Goal: Task Accomplishment & Management: Complete application form

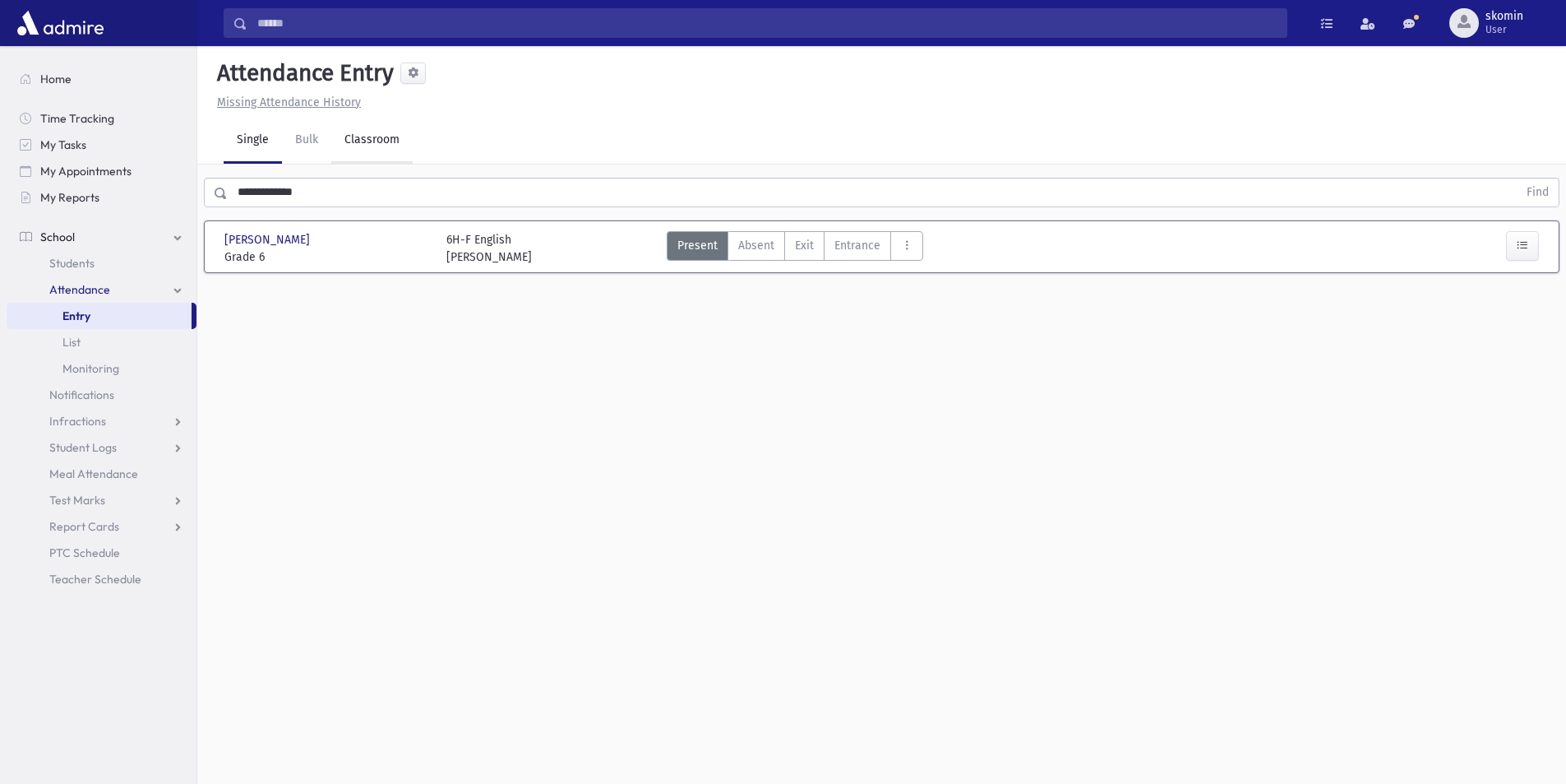
drag, startPoint x: 377, startPoint y: 138, endPoint x: 374, endPoint y: 150, distance: 11.8
click at [377, 139] on link "Classroom" at bounding box center [371, 141] width 81 height 46
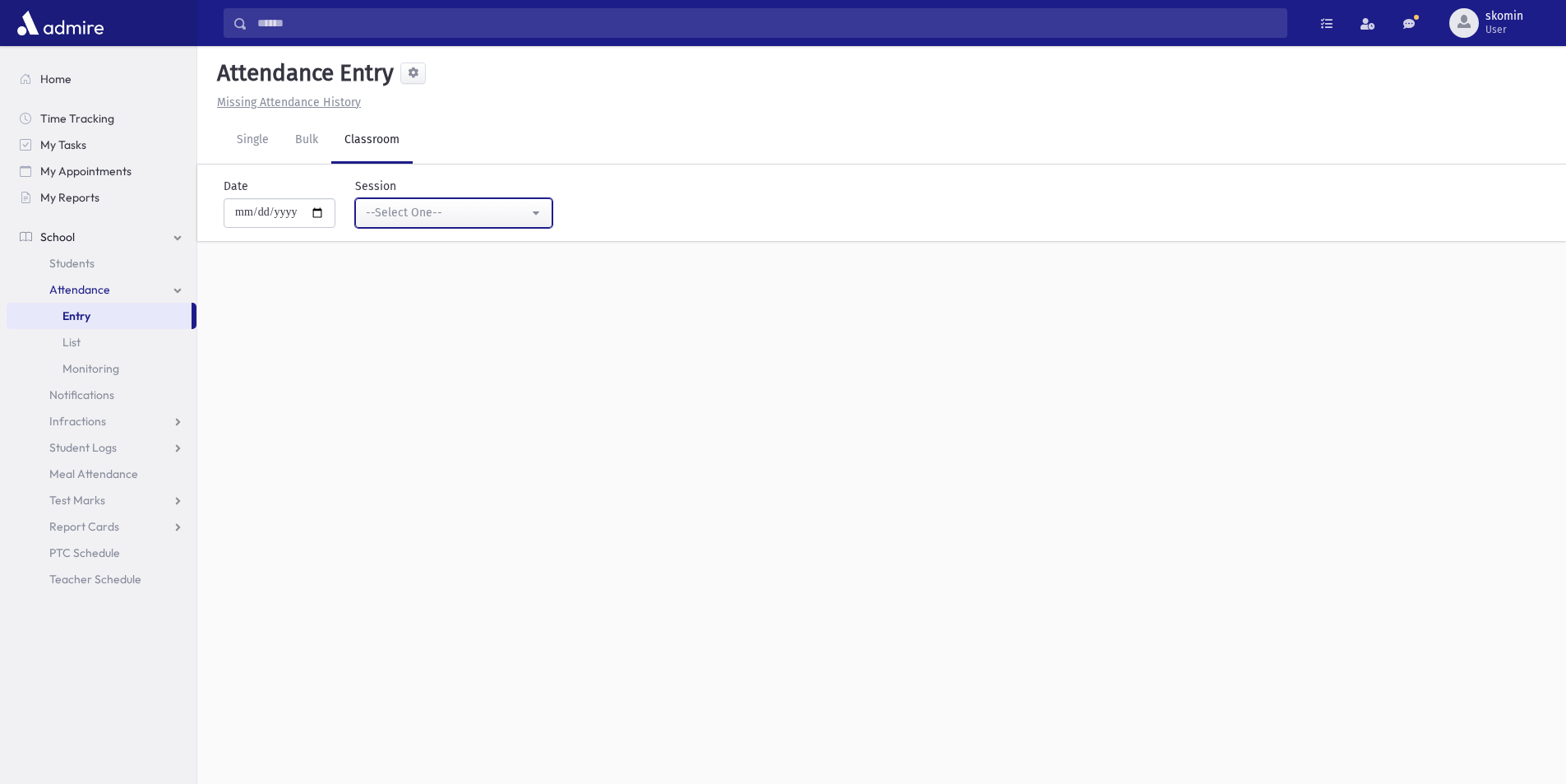
click at [401, 208] on div "--Select One--" at bounding box center [447, 212] width 163 height 17
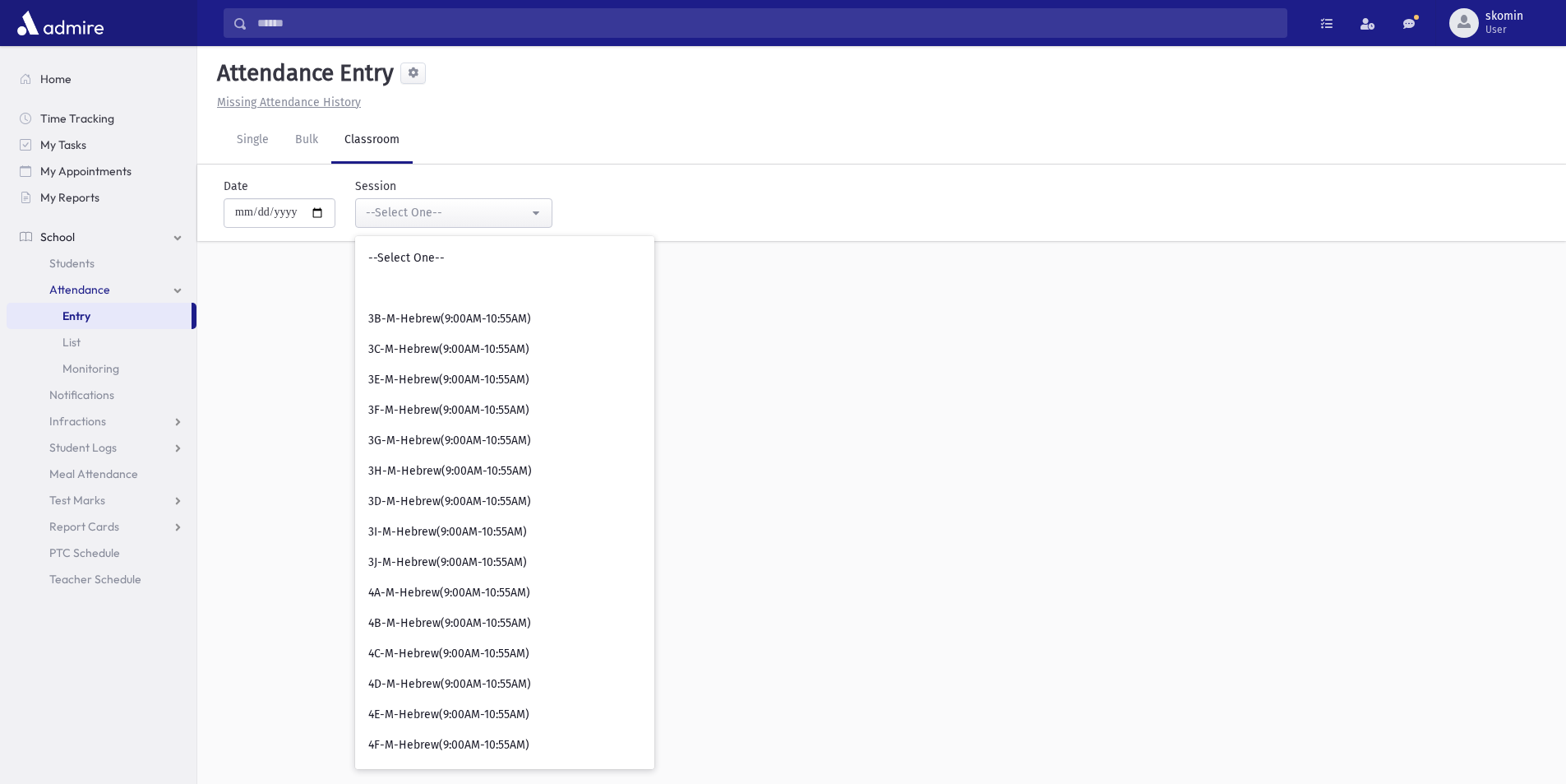
drag, startPoint x: 600, startPoint y: 267, endPoint x: 589, endPoint y: 299, distance: 34.1
click at [594, 280] on div "**********" at bounding box center [881, 222] width 1369 height 116
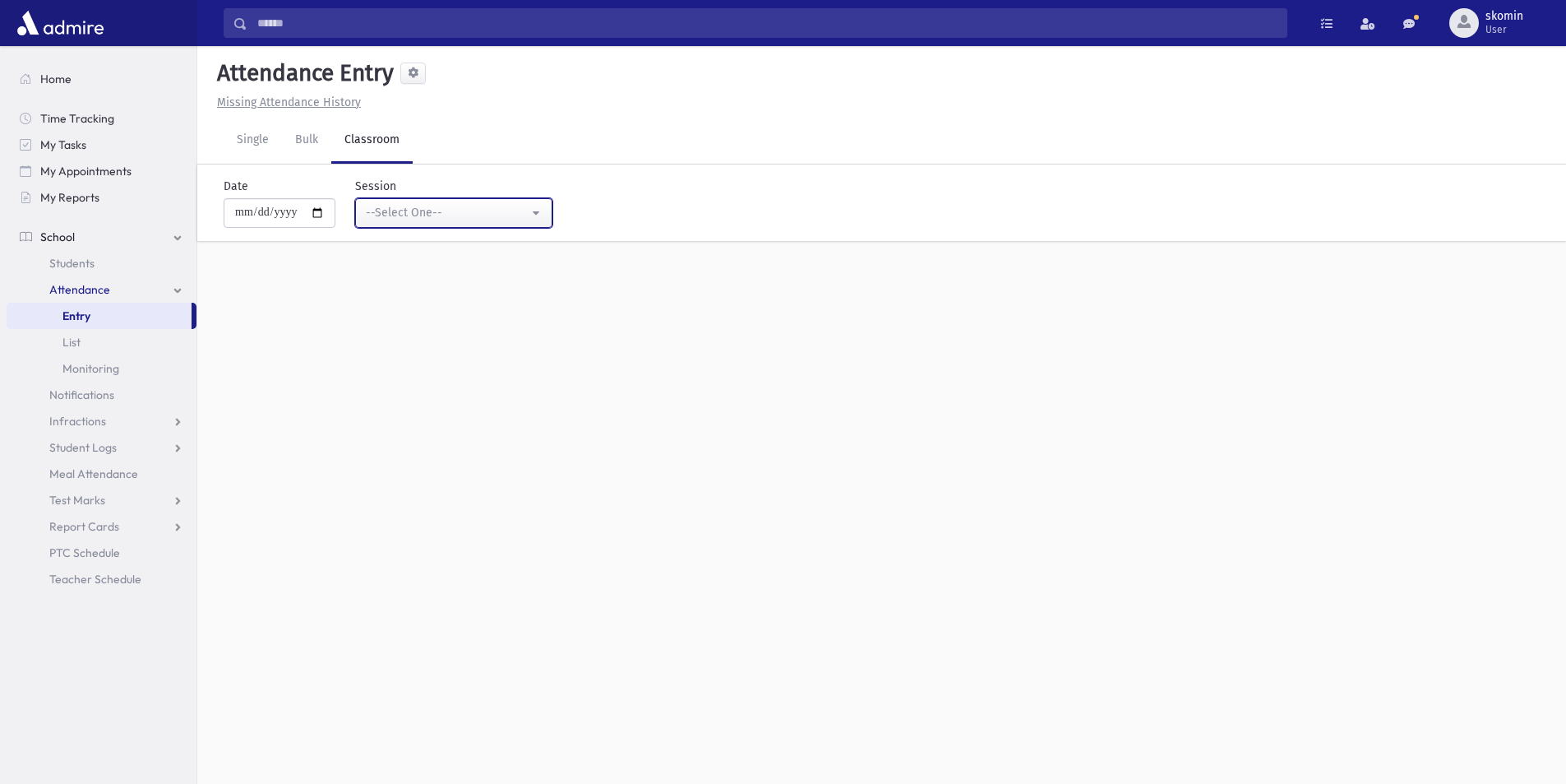
click at [534, 224] on button "--Select One--" at bounding box center [453, 213] width 197 height 30
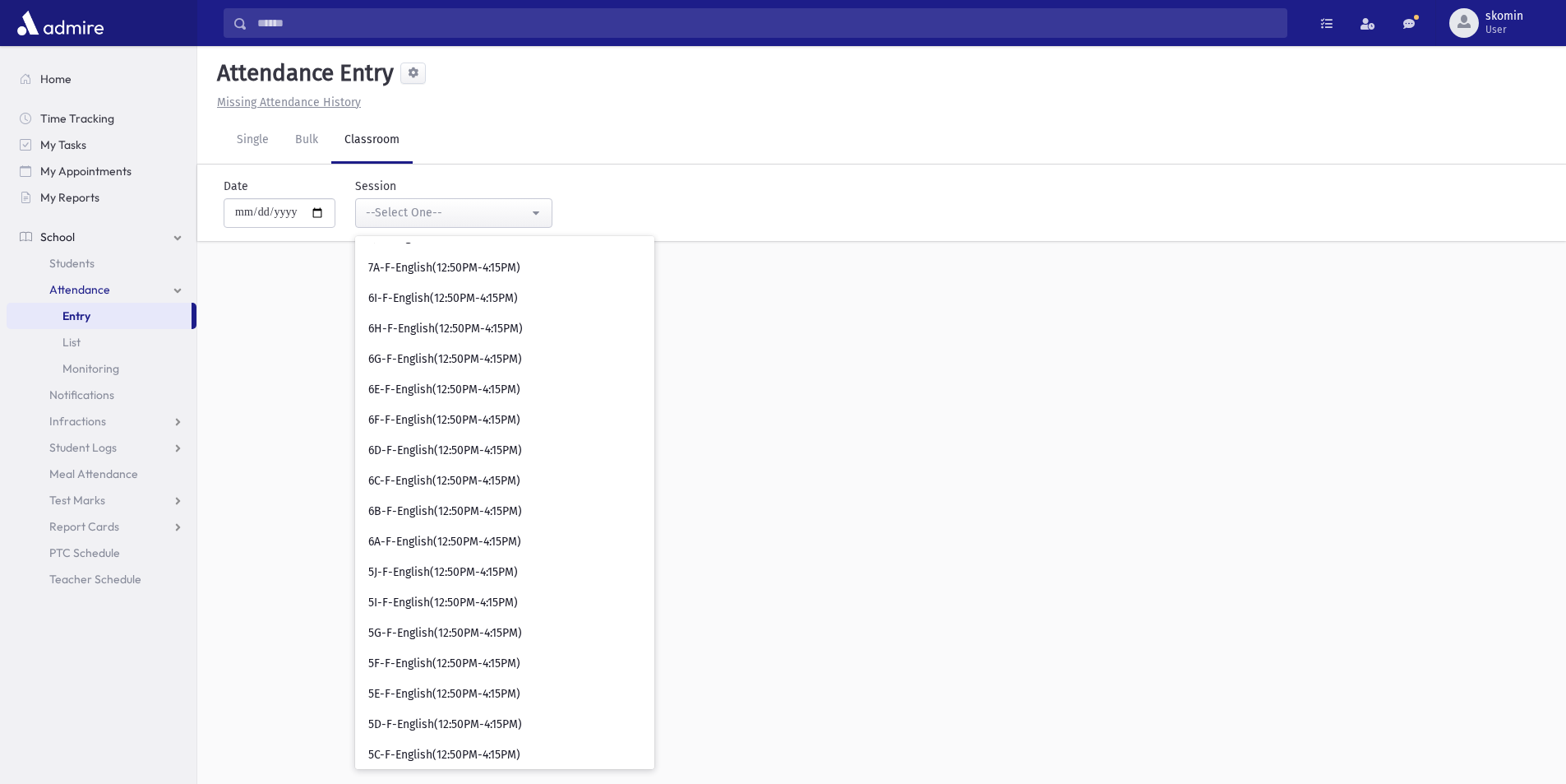
scroll to position [8966, 0]
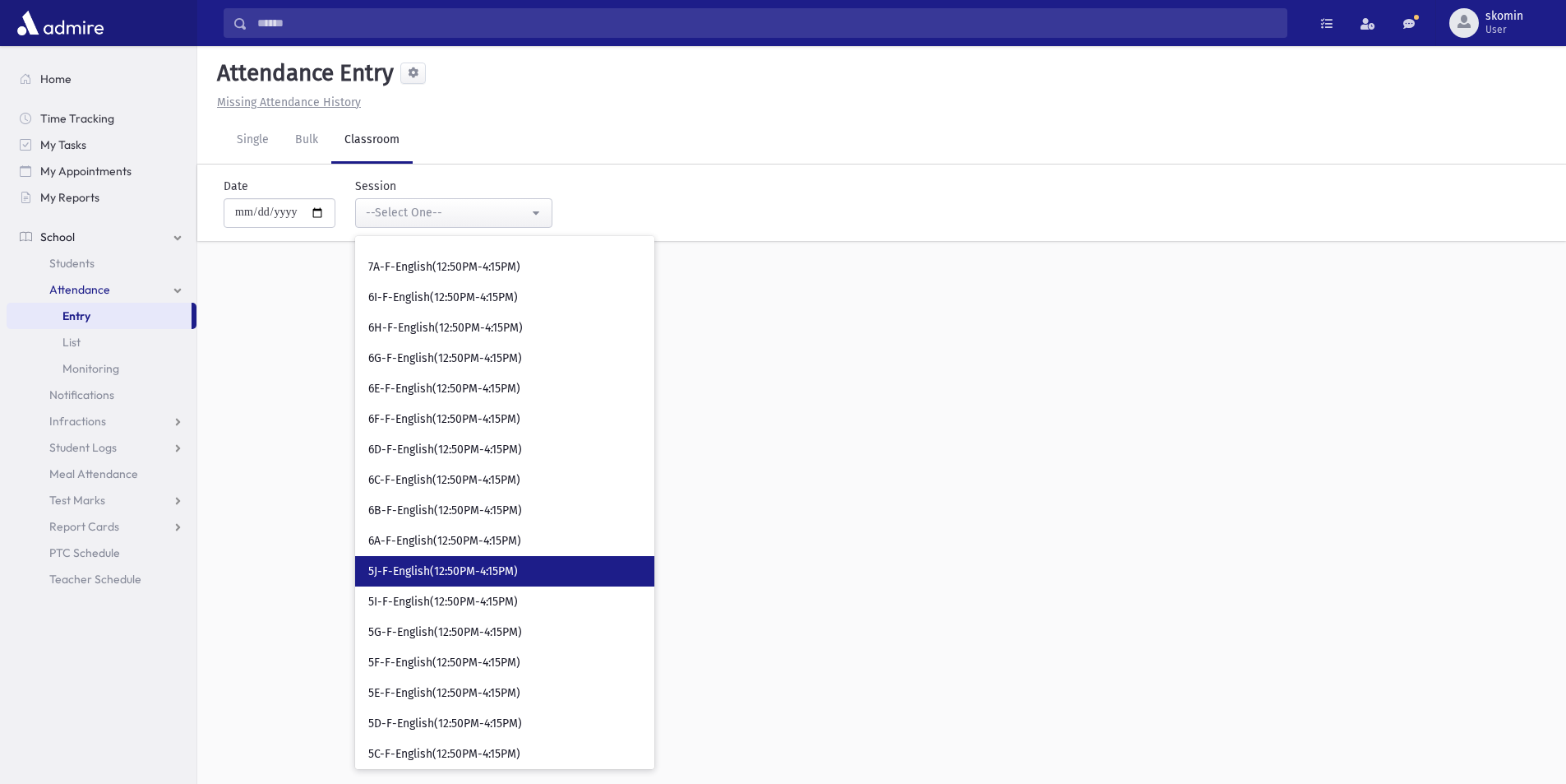
drag, startPoint x: 432, startPoint y: 573, endPoint x: 432, endPoint y: 558, distance: 14.8
click at [432, 566] on span "5J-F-English(12:50PM-4:15PM)" at bounding box center [443, 571] width 150 height 16
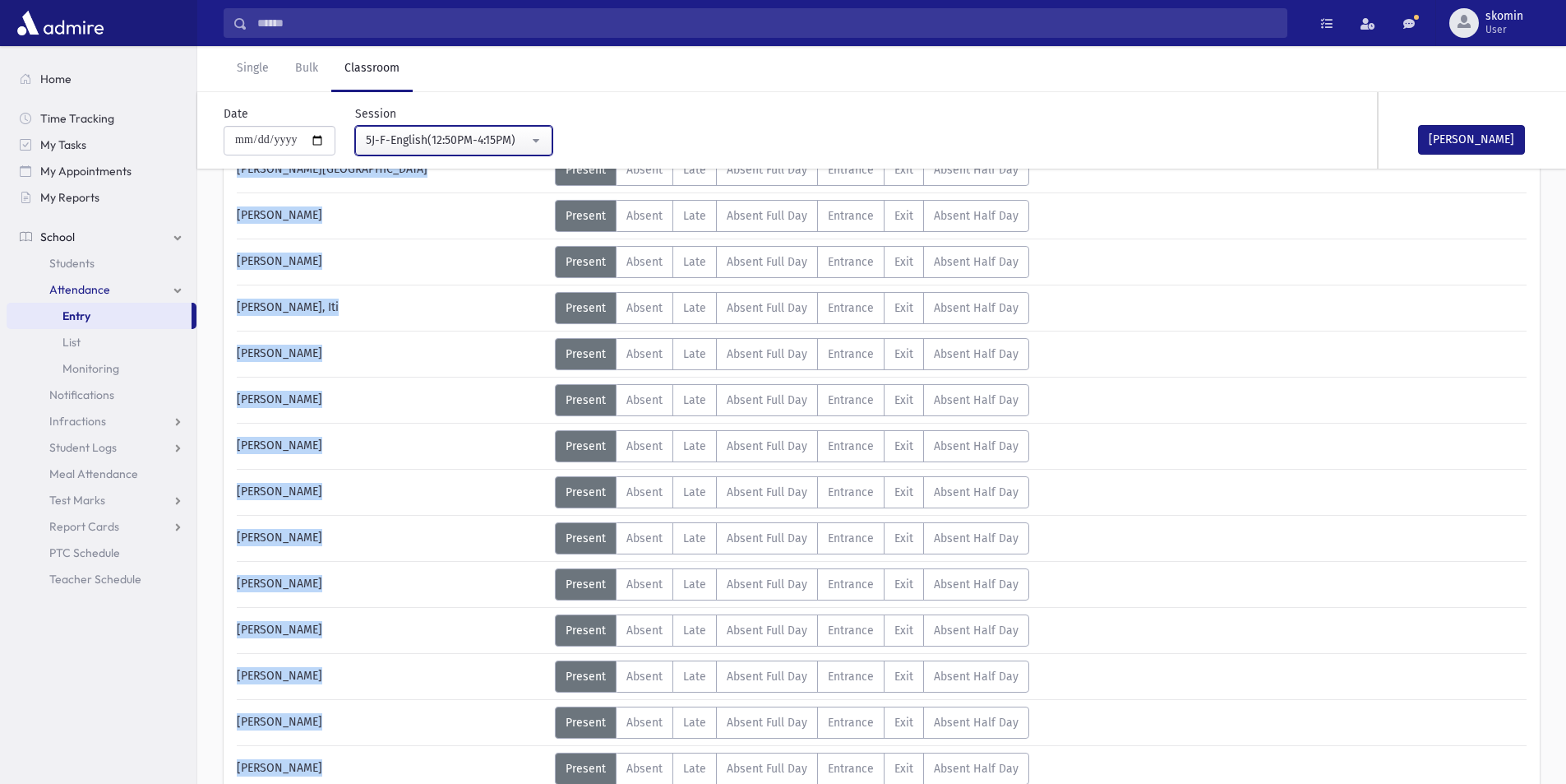
scroll to position [493, 0]
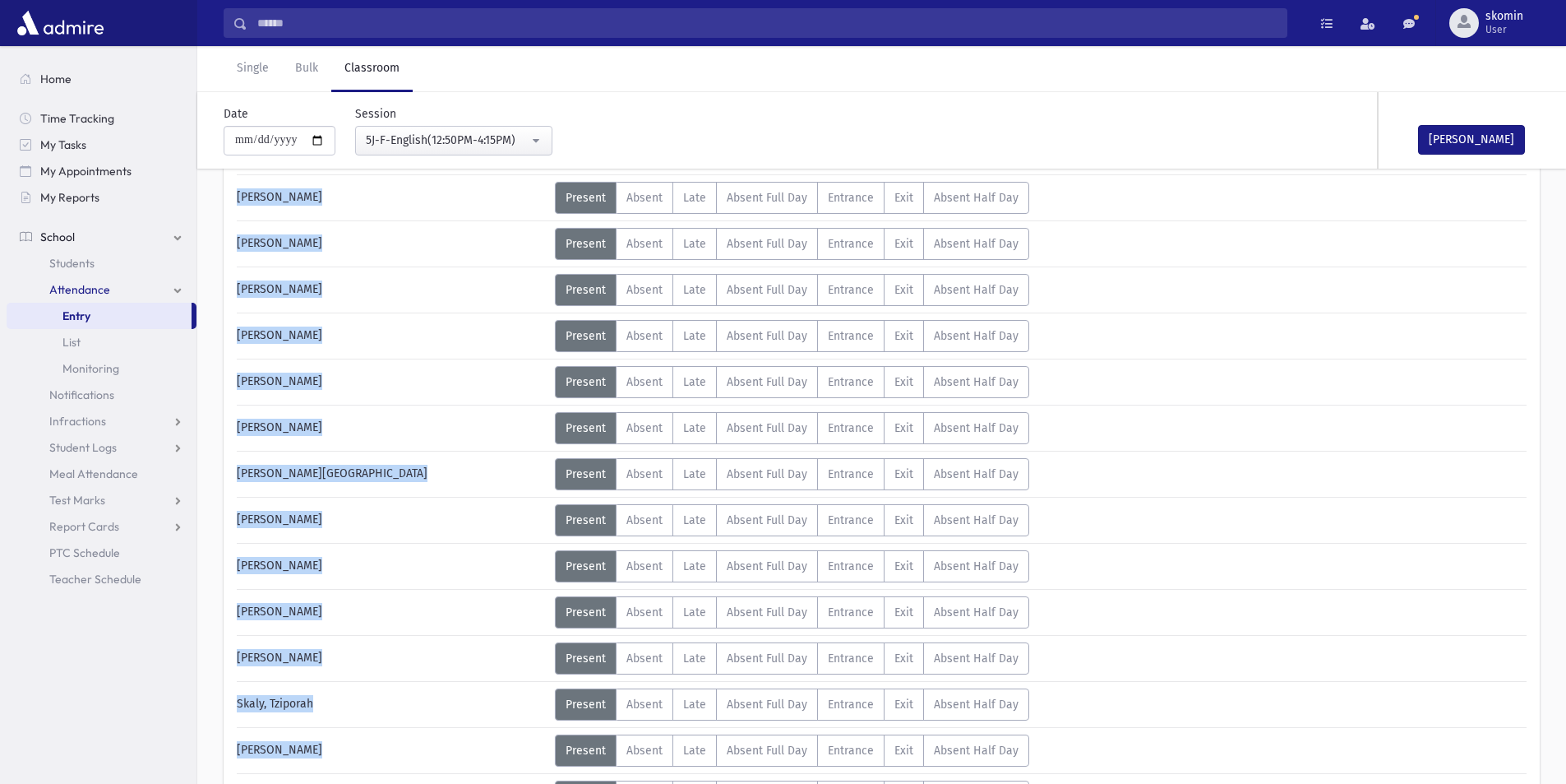
click at [566, 612] on span "Present" at bounding box center [586, 612] width 40 height 14
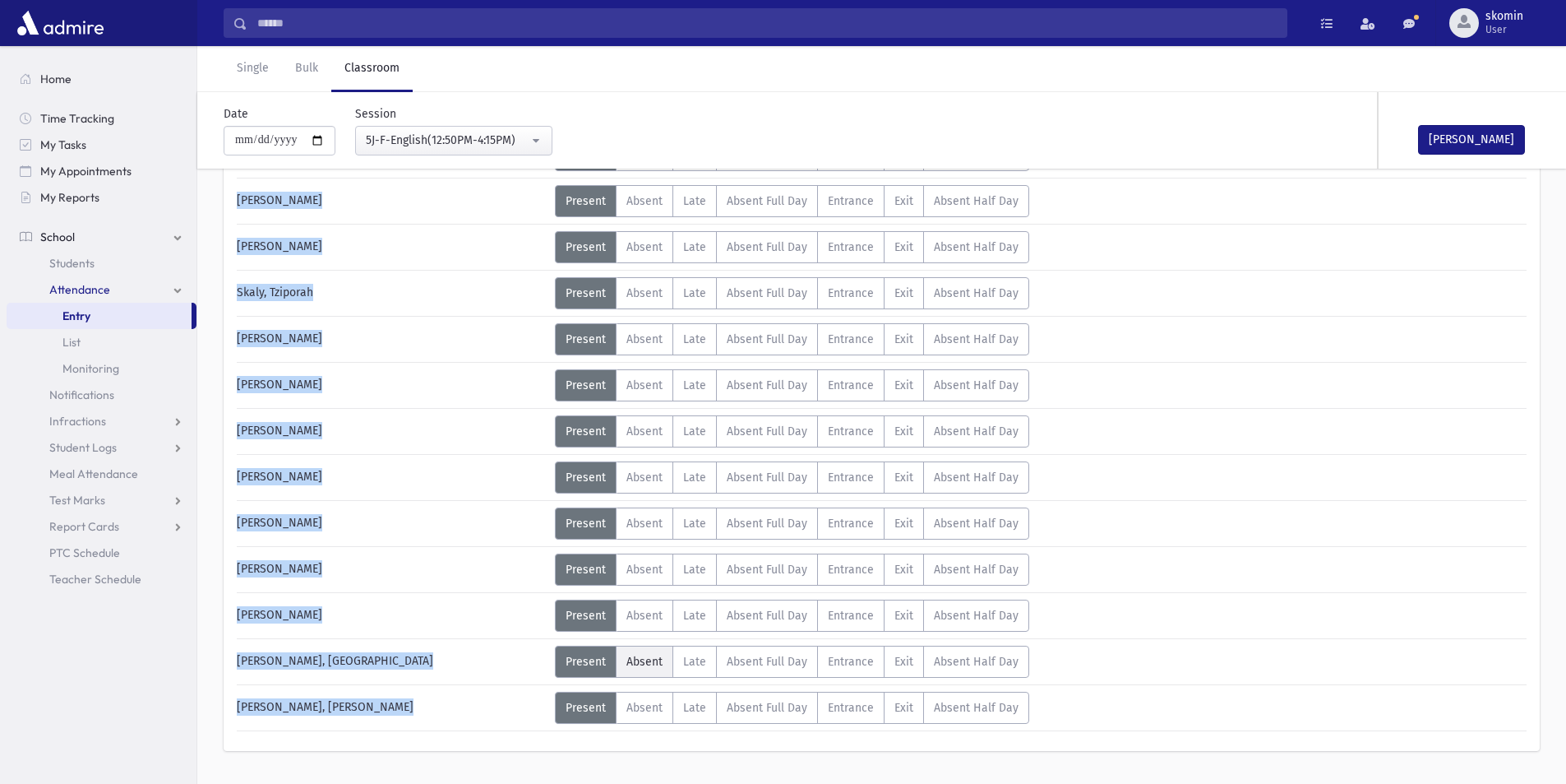
click at [661, 659] on span "Absent" at bounding box center [645, 662] width 36 height 14
click at [1483, 137] on button "[PERSON_NAME]" at bounding box center [1471, 140] width 107 height 30
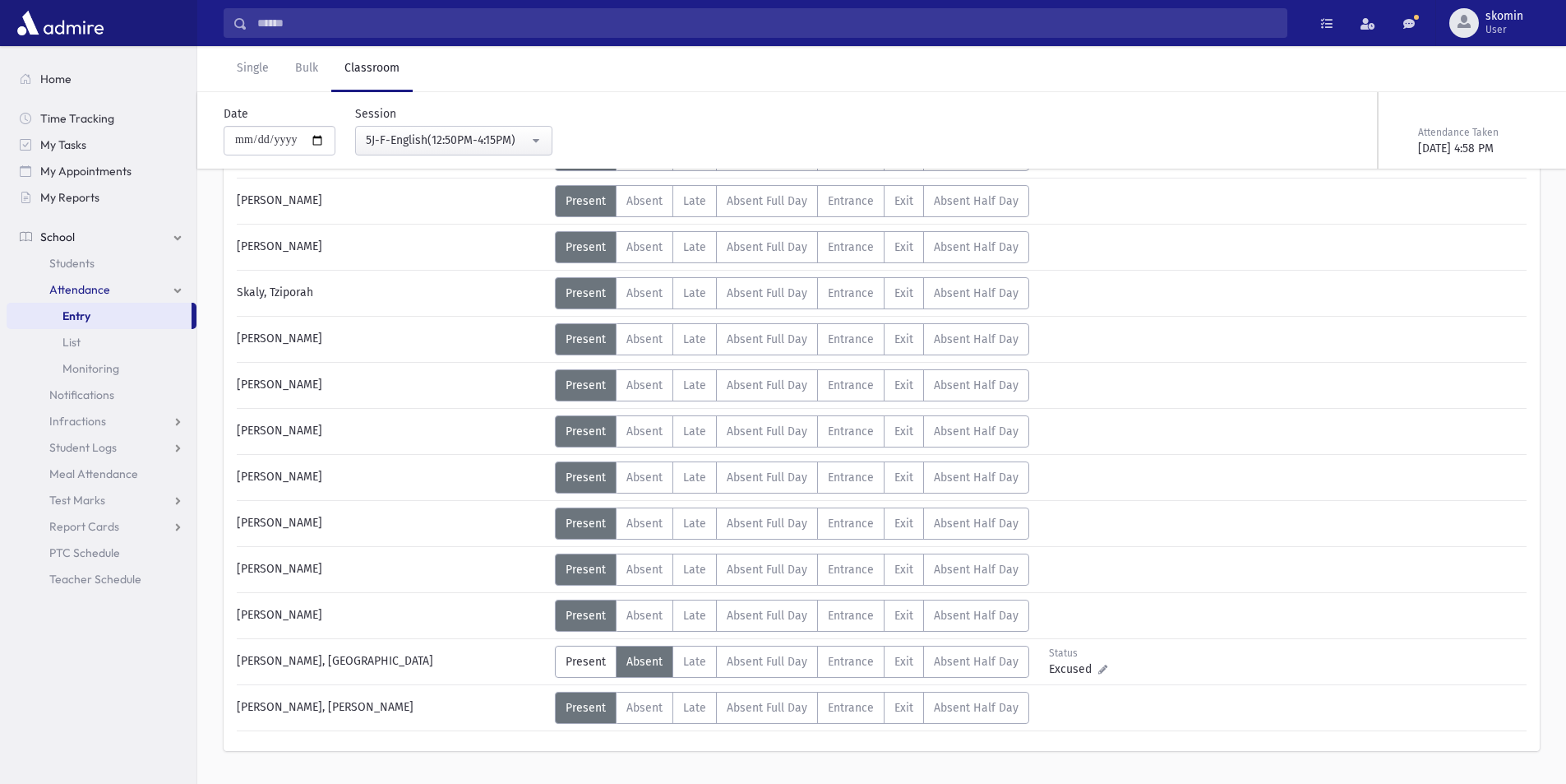
click at [428, 117] on div "**********" at bounding box center [443, 130] width 217 height 50
click at [490, 145] on div "5J-F-English(12:50PM-4:15PM)" at bounding box center [447, 140] width 163 height 17
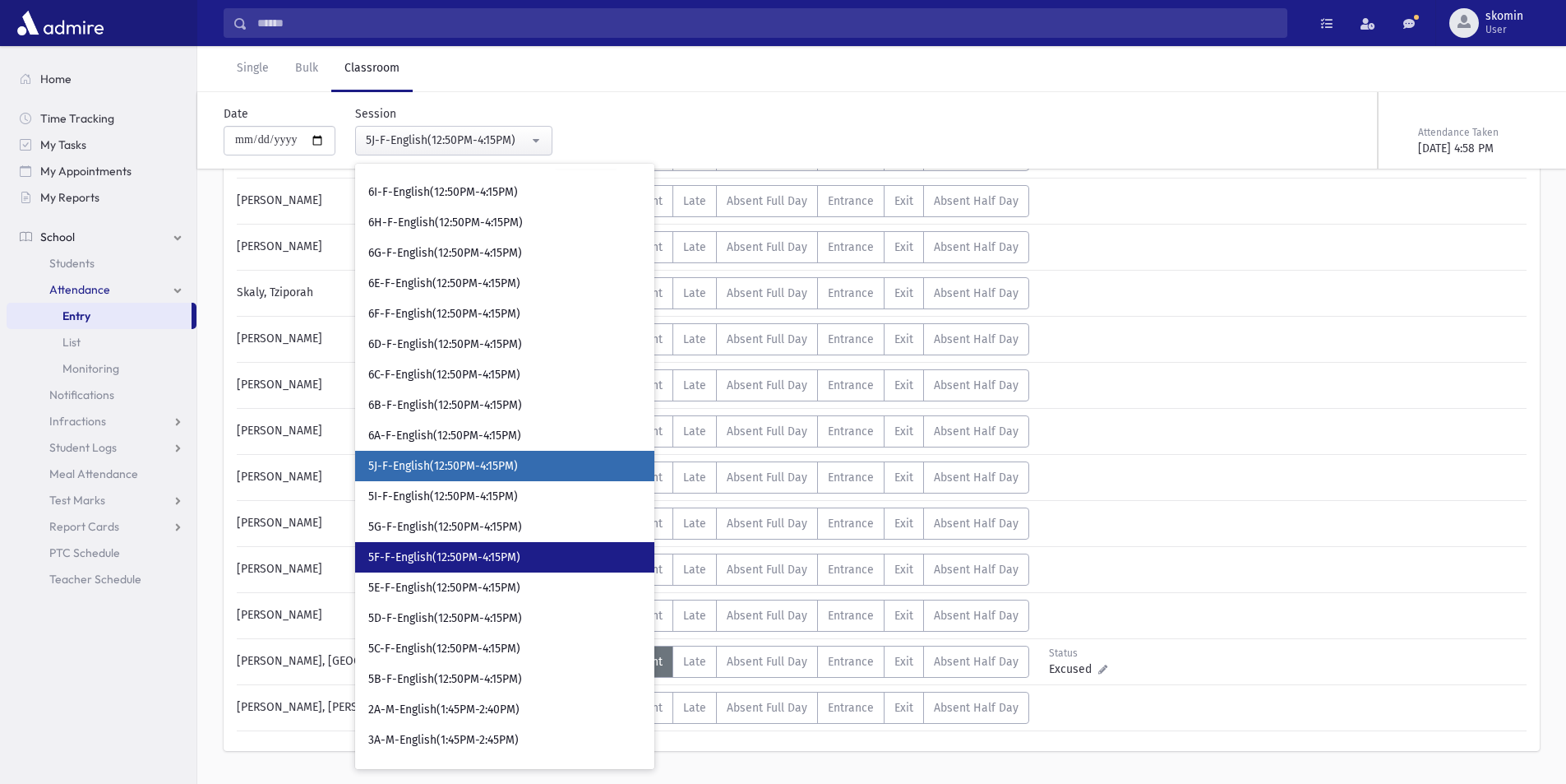
click at [446, 559] on span "5F-F-English(12:50PM-4:15PM)" at bounding box center [444, 557] width 152 height 16
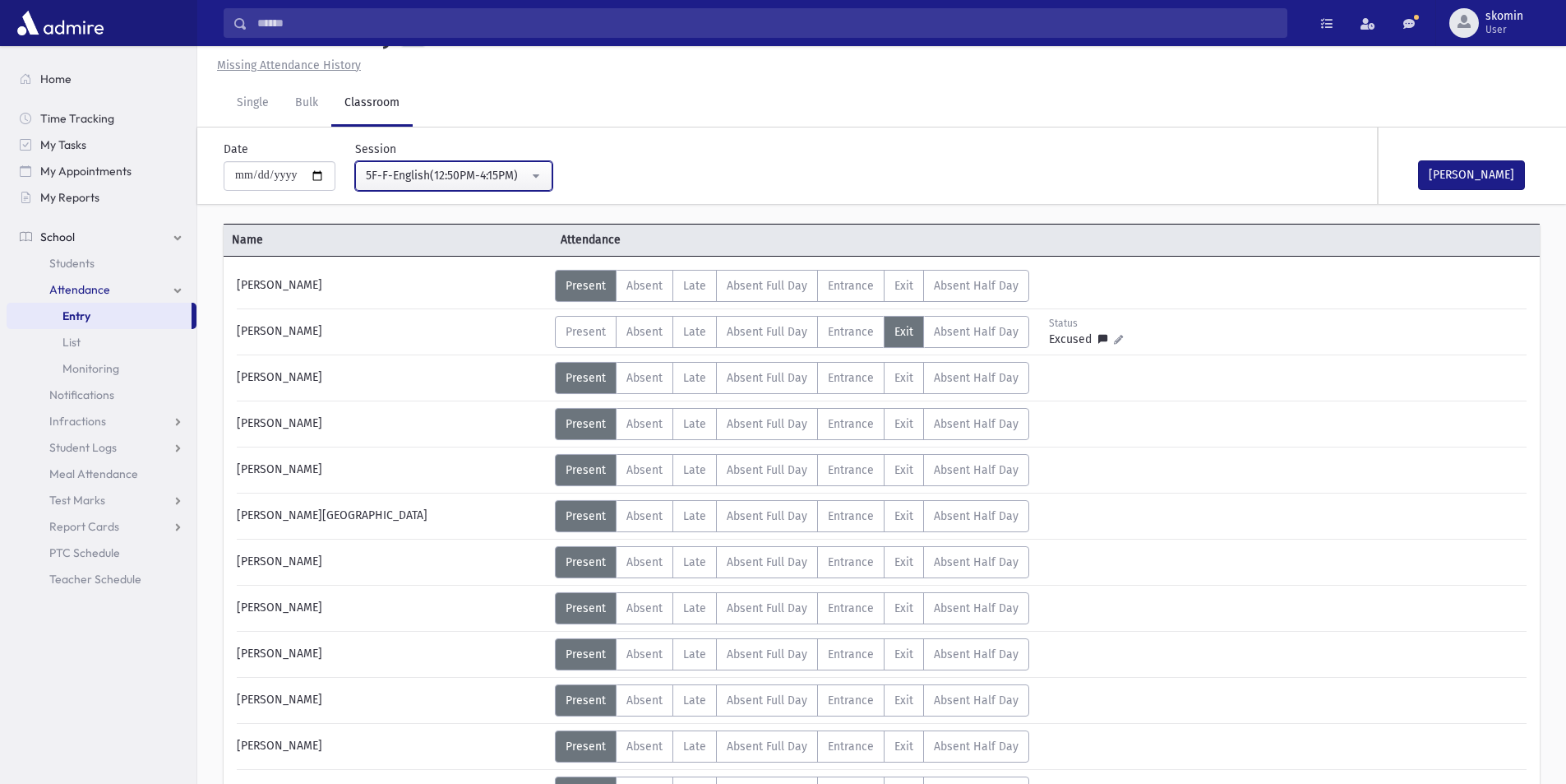
scroll to position [904, 0]
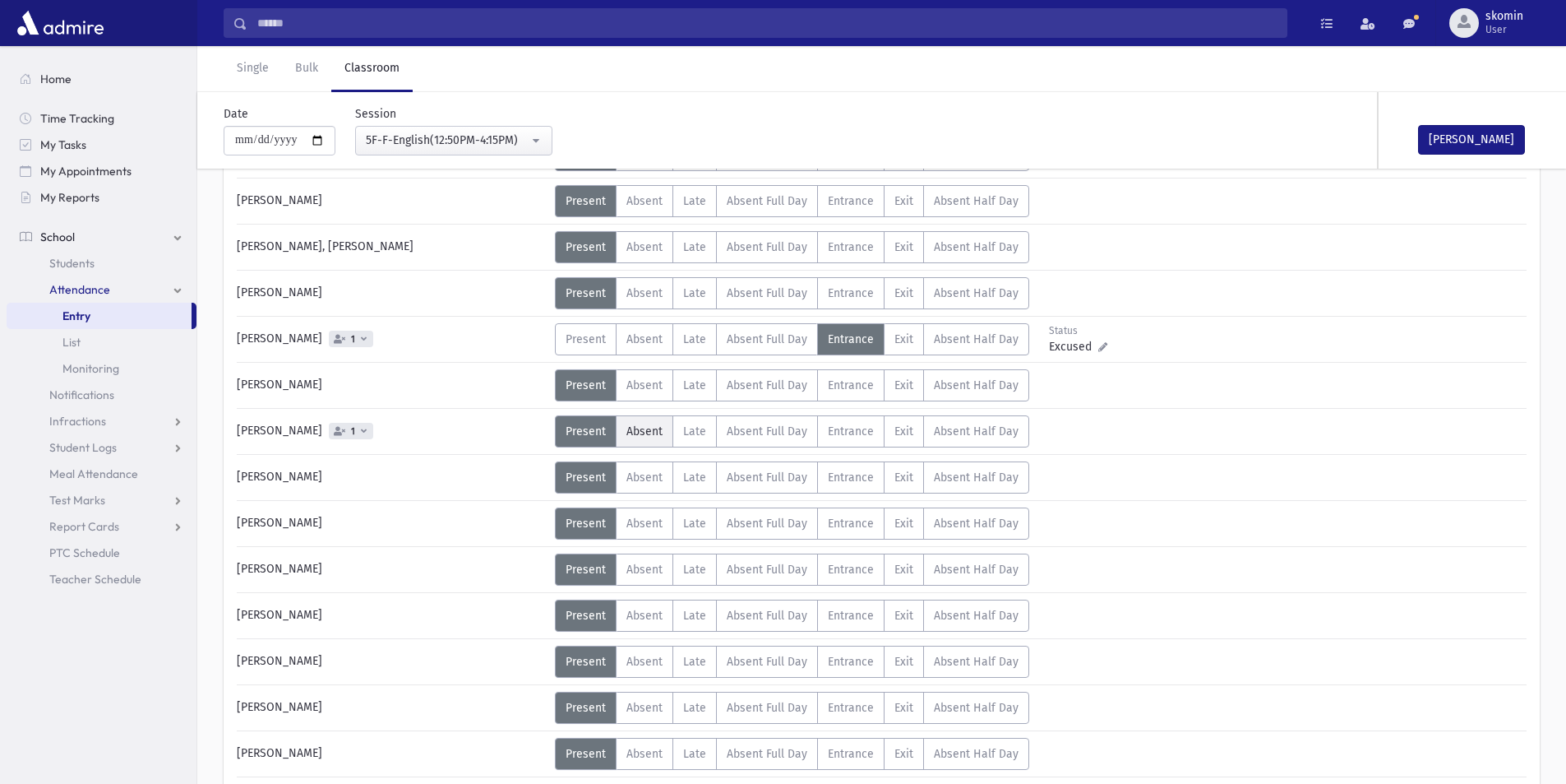
click at [661, 425] on span "Absent" at bounding box center [645, 431] width 36 height 14
click at [1506, 150] on button "[PERSON_NAME]" at bounding box center [1471, 140] width 107 height 30
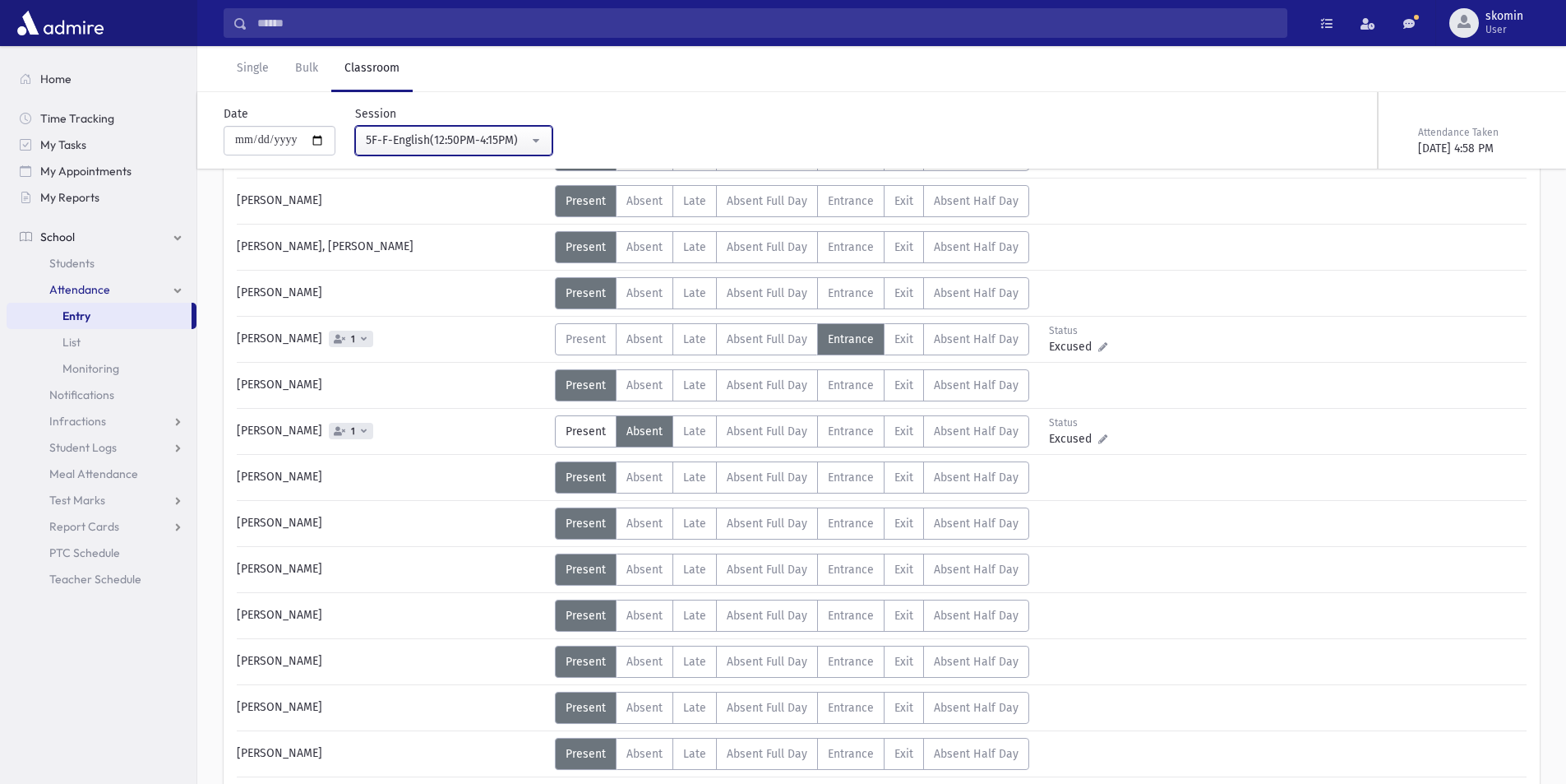
click at [480, 142] on div "5F-F-English(12:50PM-4:15PM)" at bounding box center [447, 140] width 163 height 17
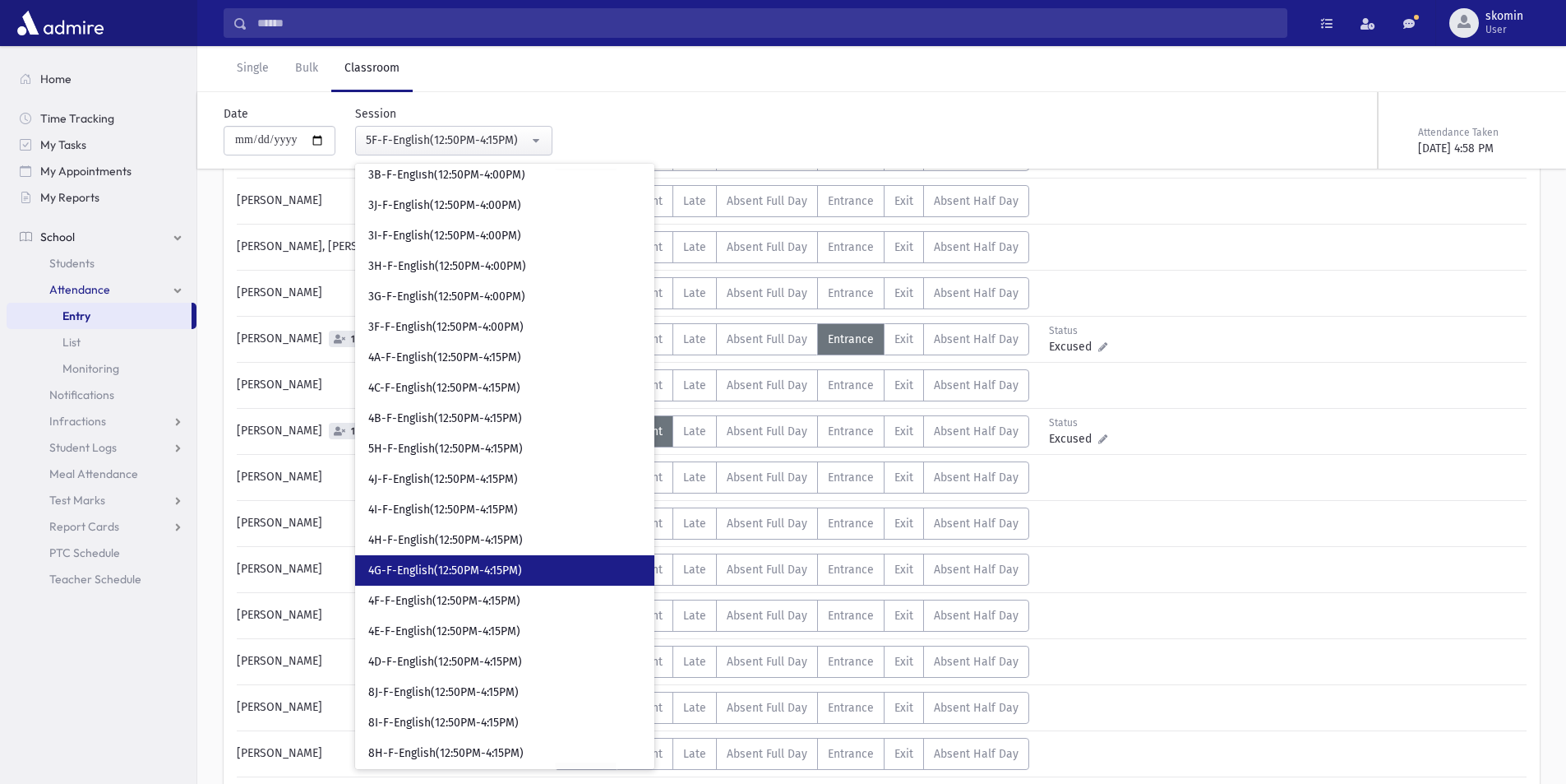
scroll to position [7856, 0]
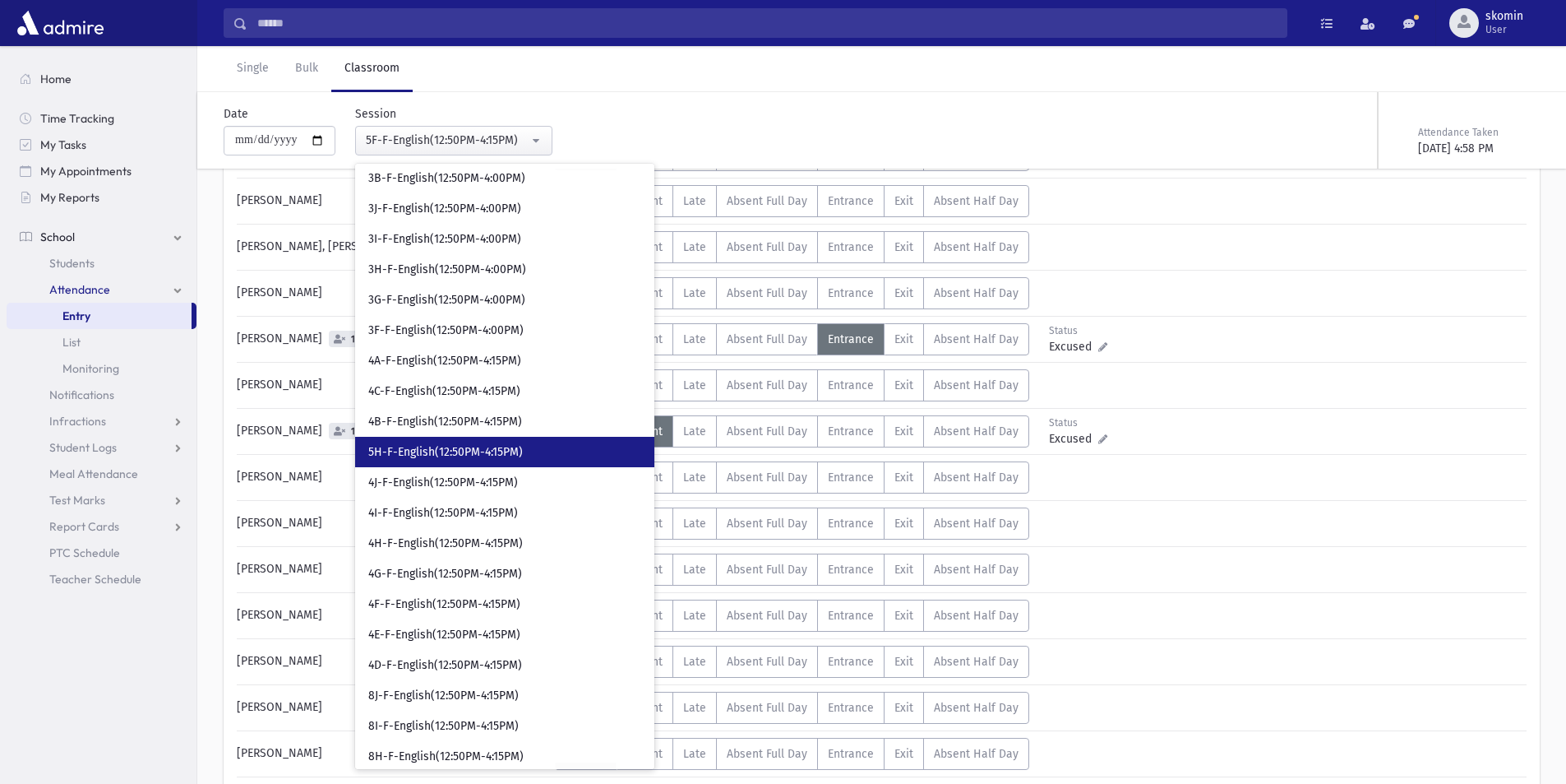
click at [432, 463] on link "5H-F-English(12:50PM-4:15PM)" at bounding box center [504, 452] width 299 height 30
select select "*****"
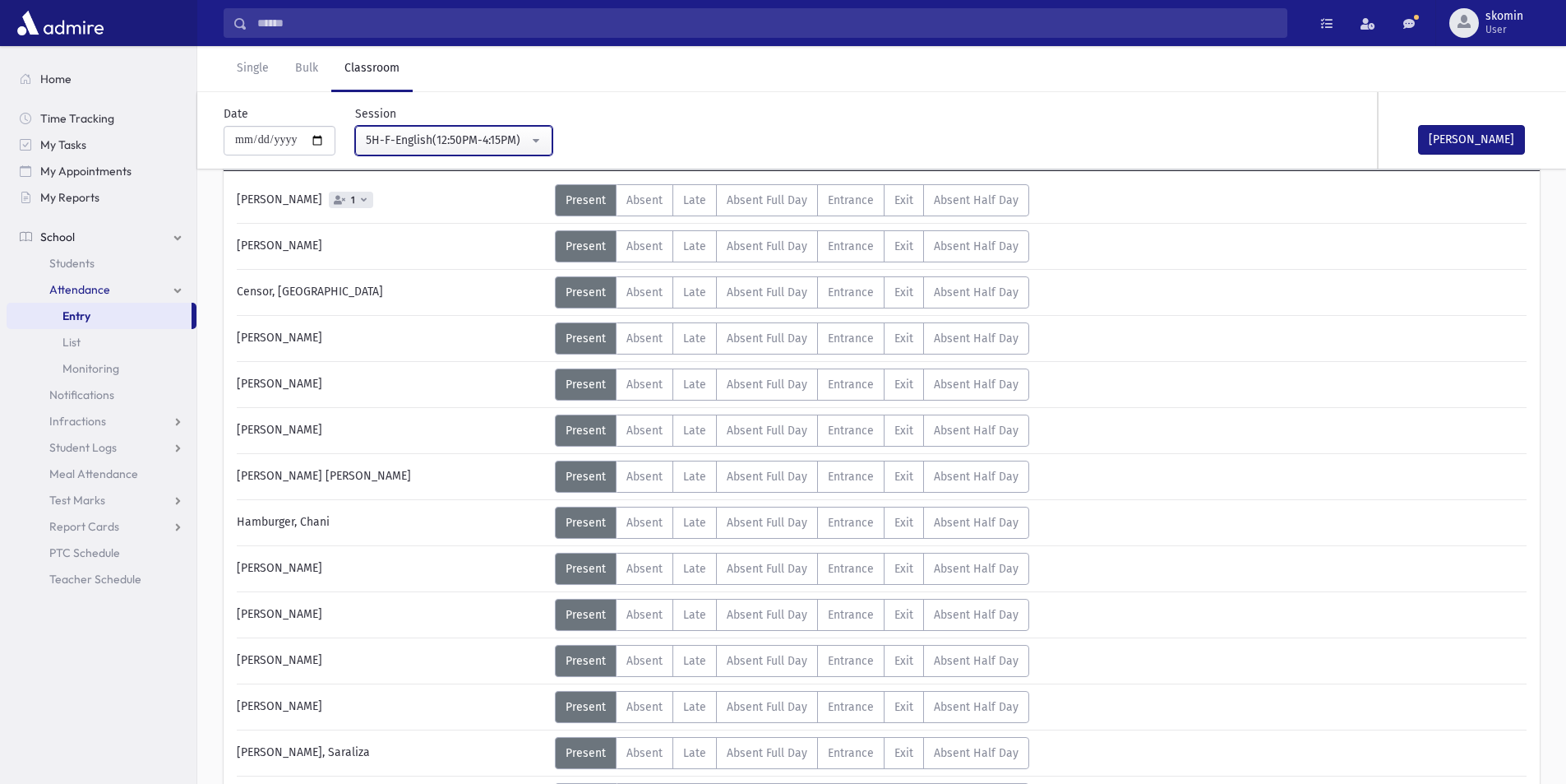
scroll to position [82, 0]
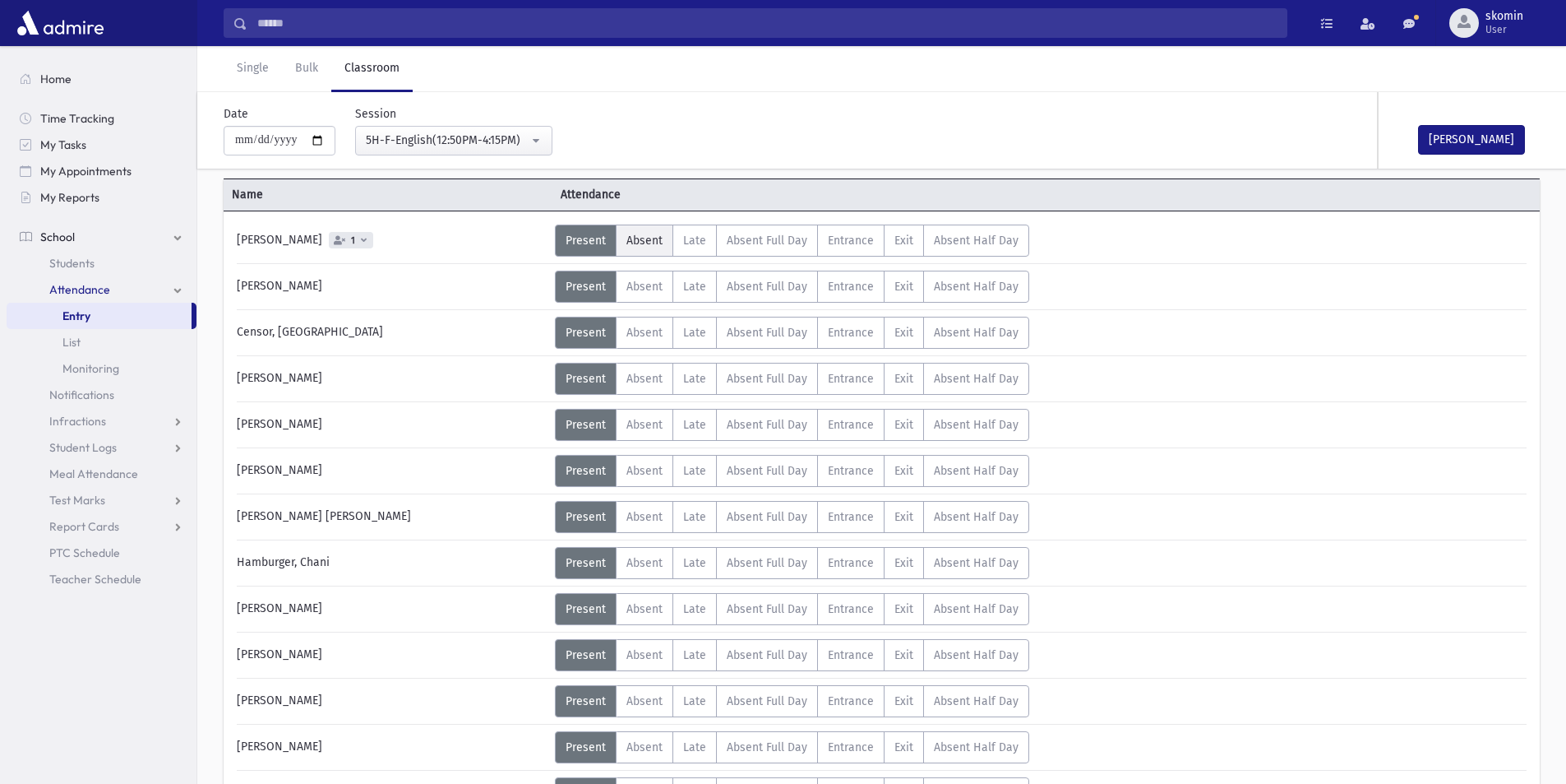
click at [659, 242] on span "Absent" at bounding box center [645, 241] width 36 height 14
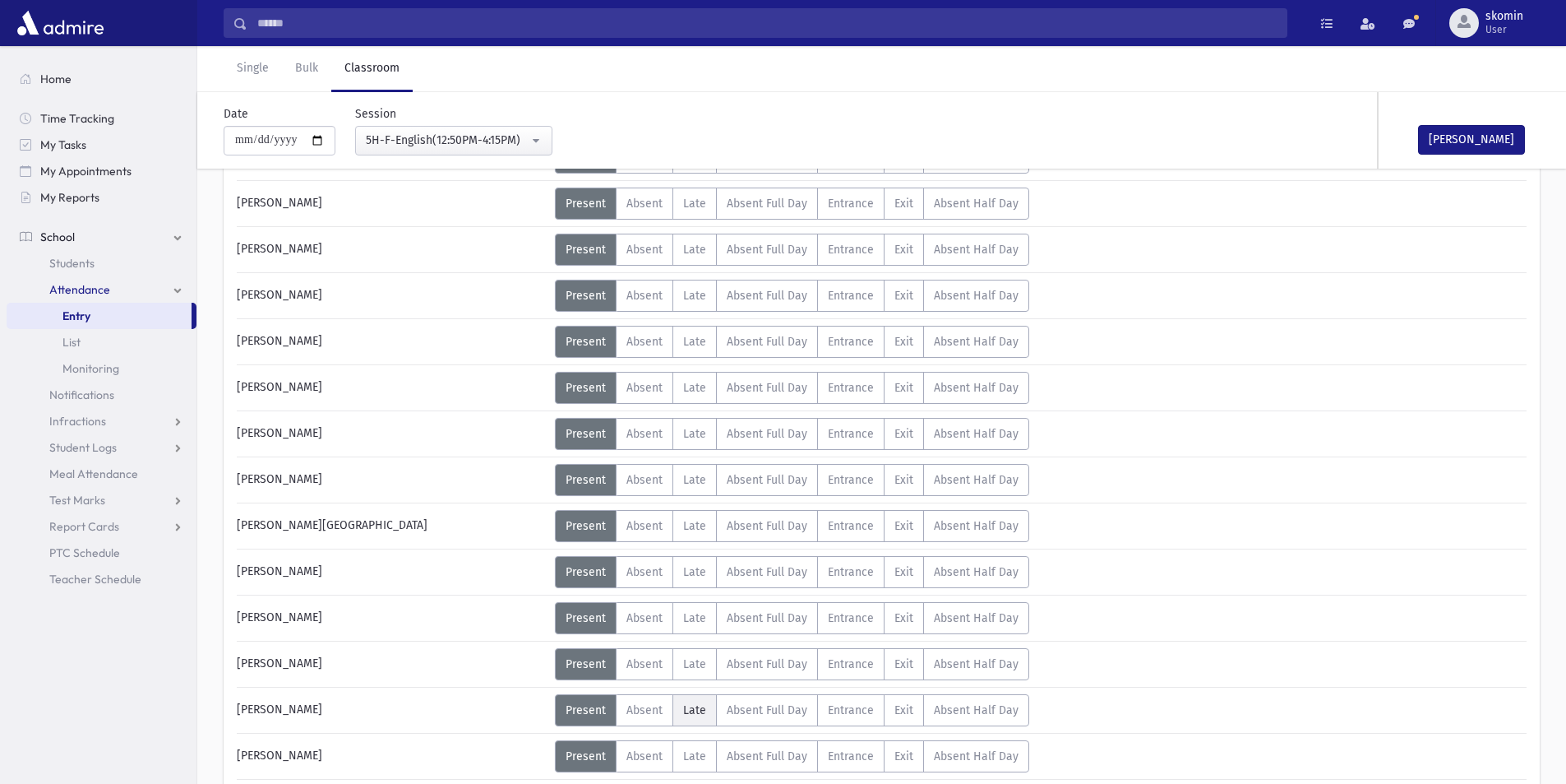
scroll to position [991, 0]
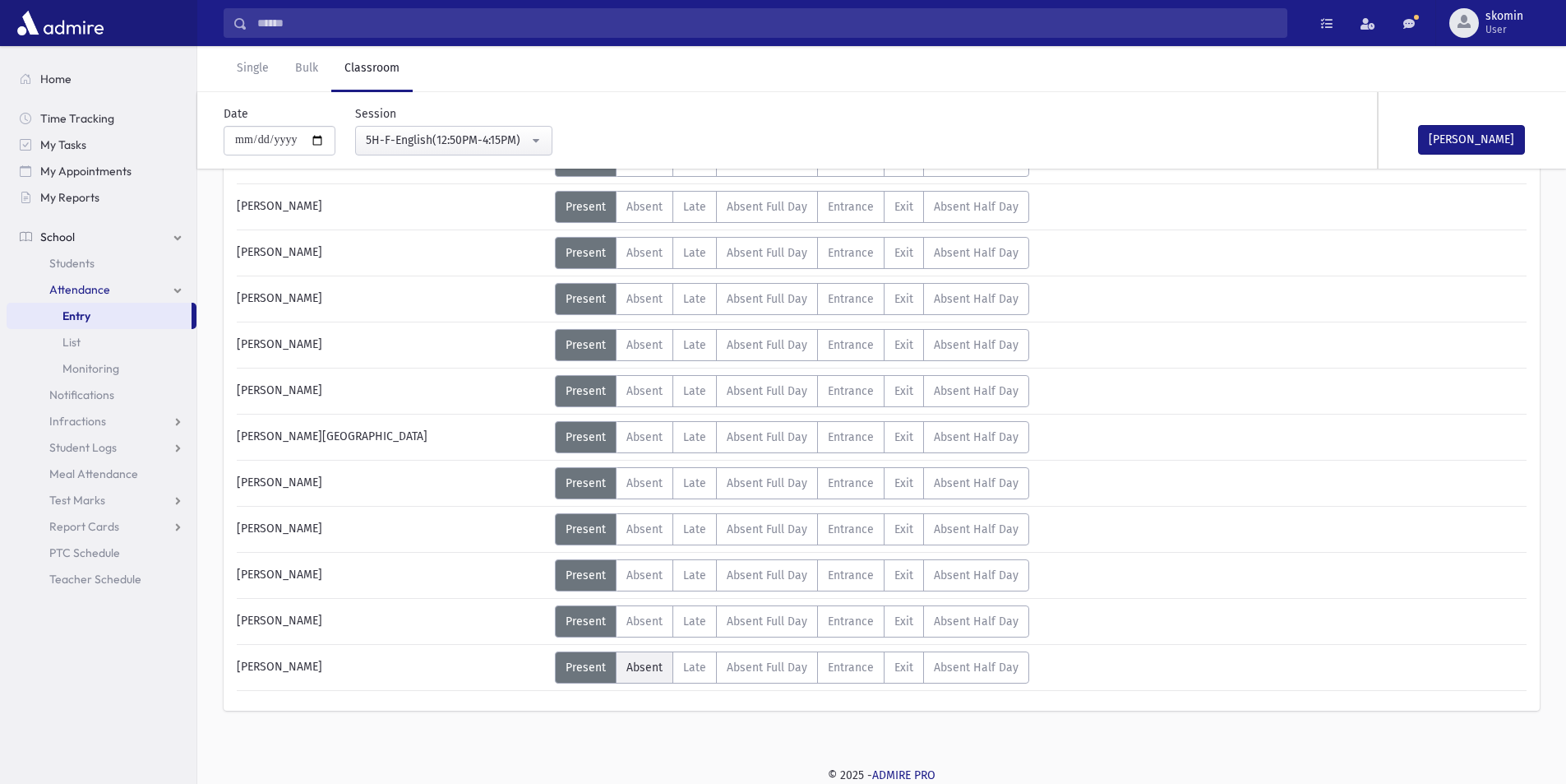
click at [636, 670] on span "Absent" at bounding box center [645, 667] width 36 height 14
click at [635, 482] on span "Absent" at bounding box center [645, 483] width 36 height 14
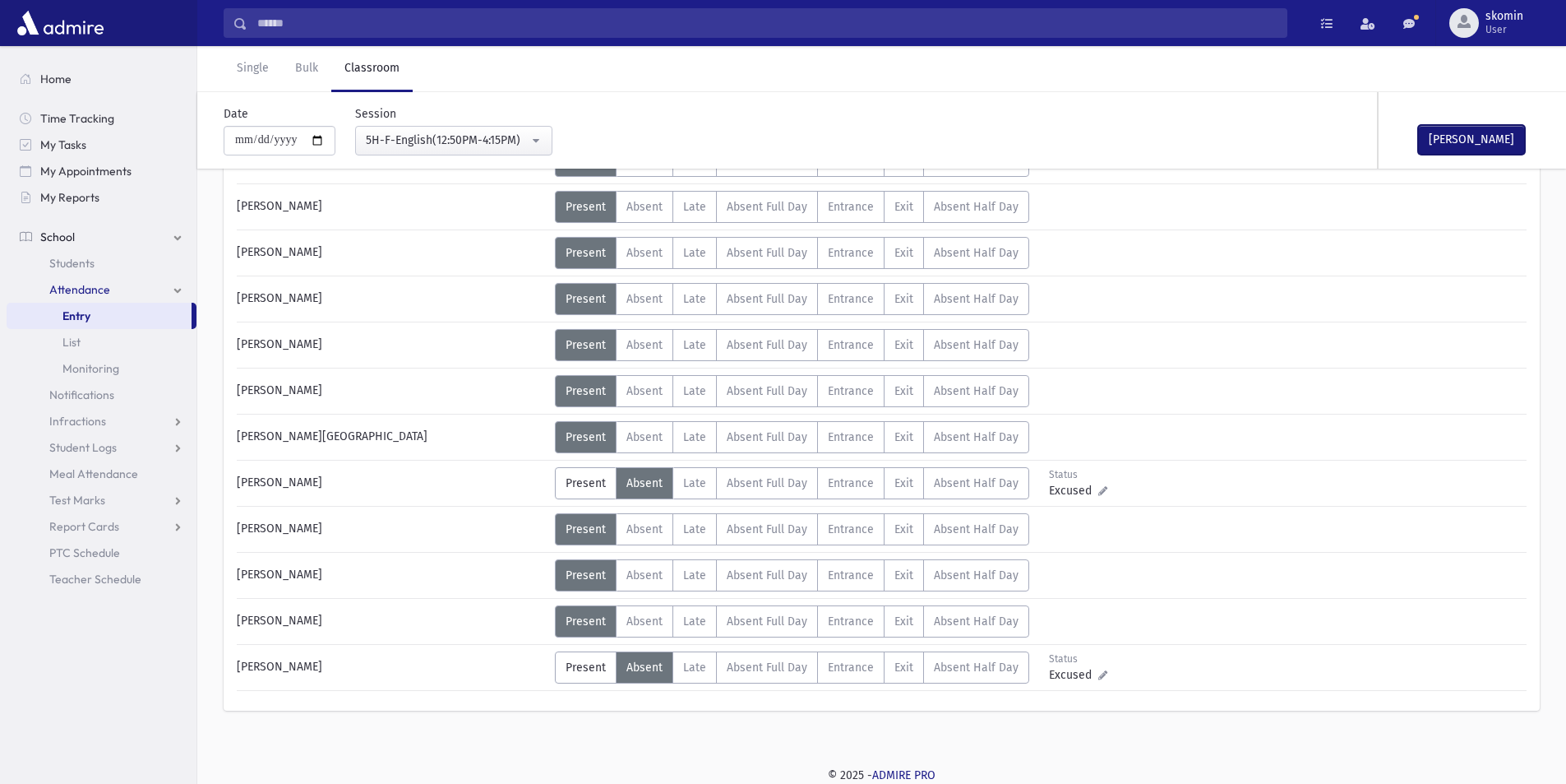
click at [1477, 125] on button "[PERSON_NAME]" at bounding box center [1471, 140] width 107 height 30
